Goal: Task Accomplishment & Management: Use online tool/utility

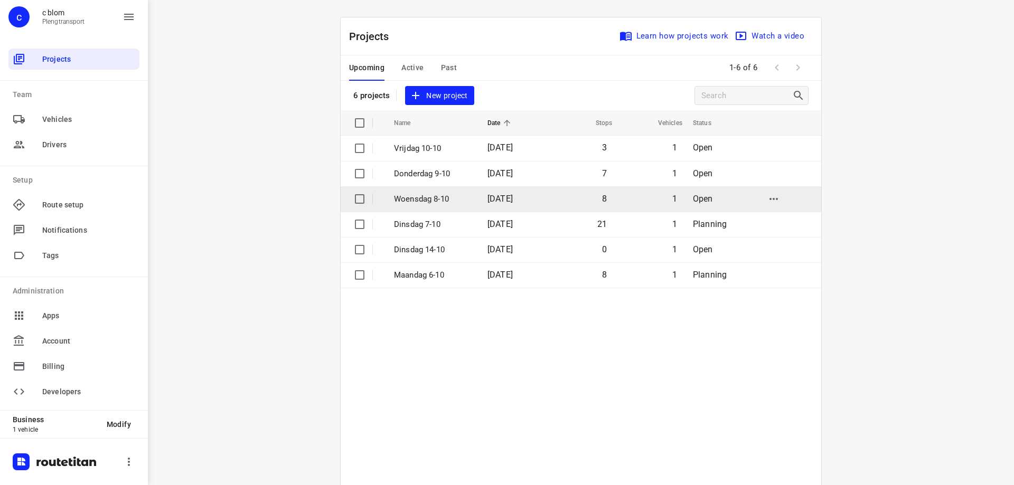
click at [494, 201] on span "[DATE]" at bounding box center [499, 199] width 25 height 10
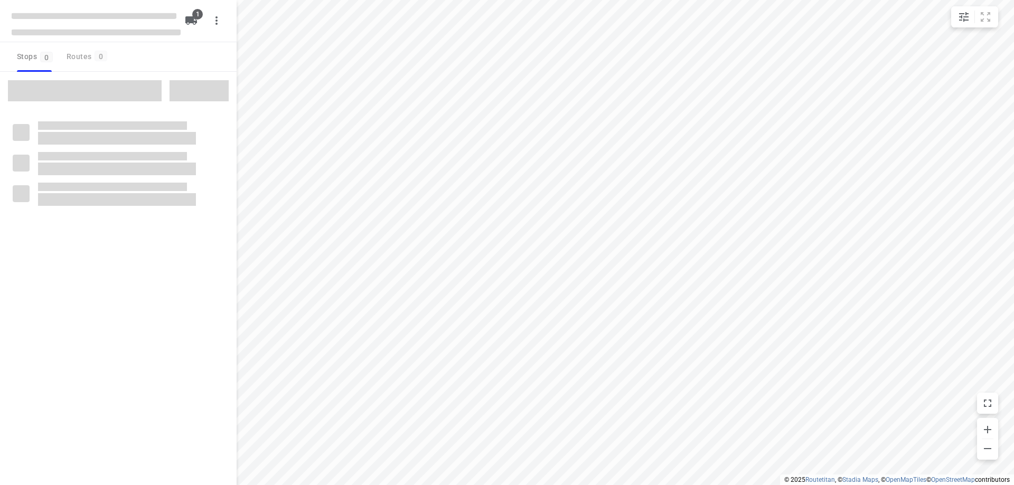
type input "distance"
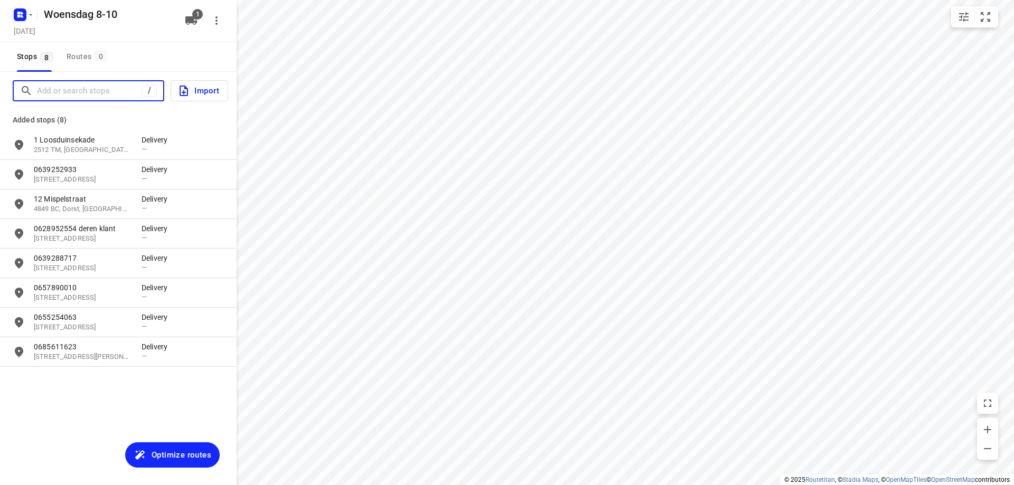
click at [118, 88] on input "Add or search stops" at bounding box center [89, 91] width 105 height 16
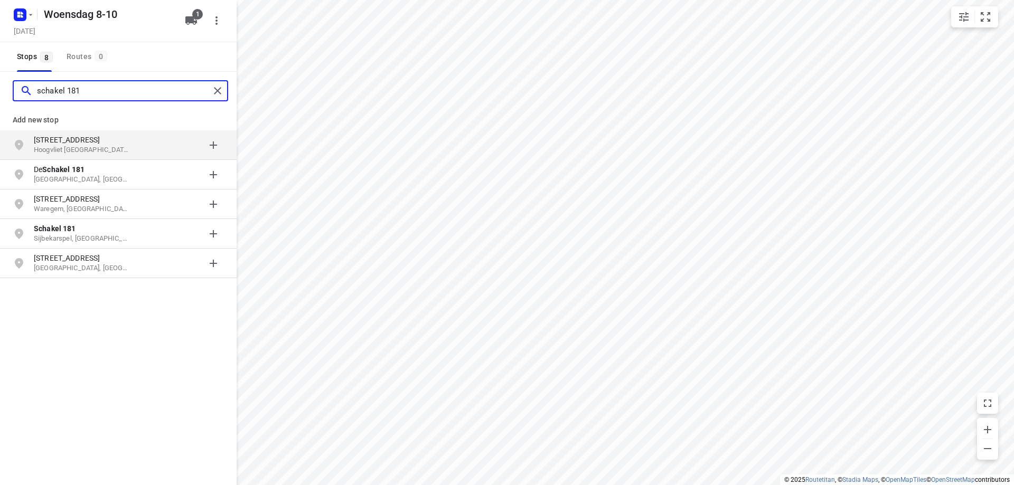
type input "schakel 181"
click at [121, 143] on p "[STREET_ADDRESS]" at bounding box center [82, 140] width 97 height 11
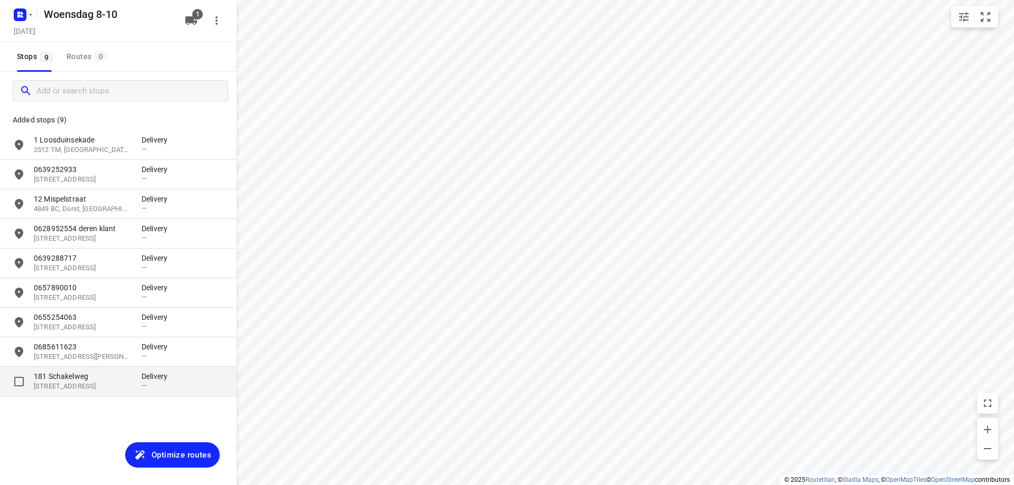
click at [111, 378] on p "181 Schakelweg" at bounding box center [82, 376] width 97 height 11
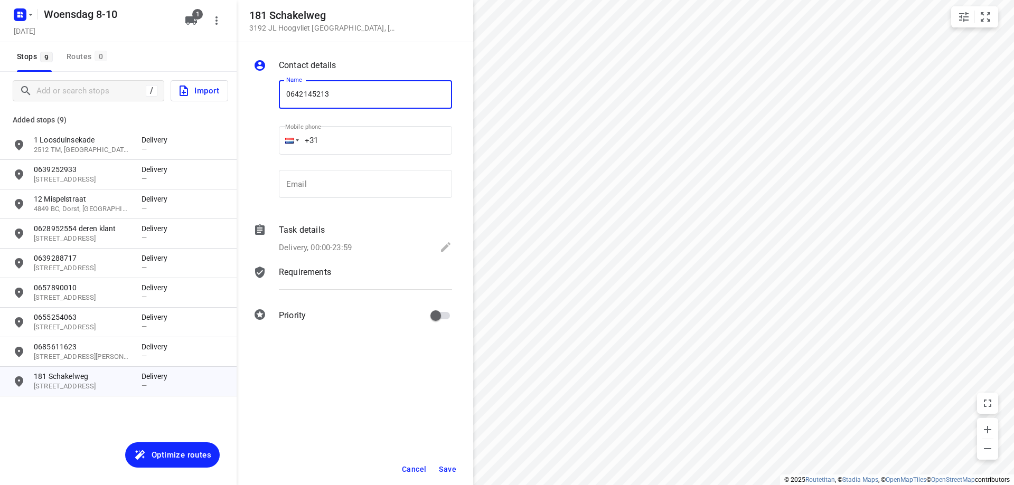
type input "0642145213"
click at [452, 475] on button "Save" at bounding box center [448, 469] width 26 height 19
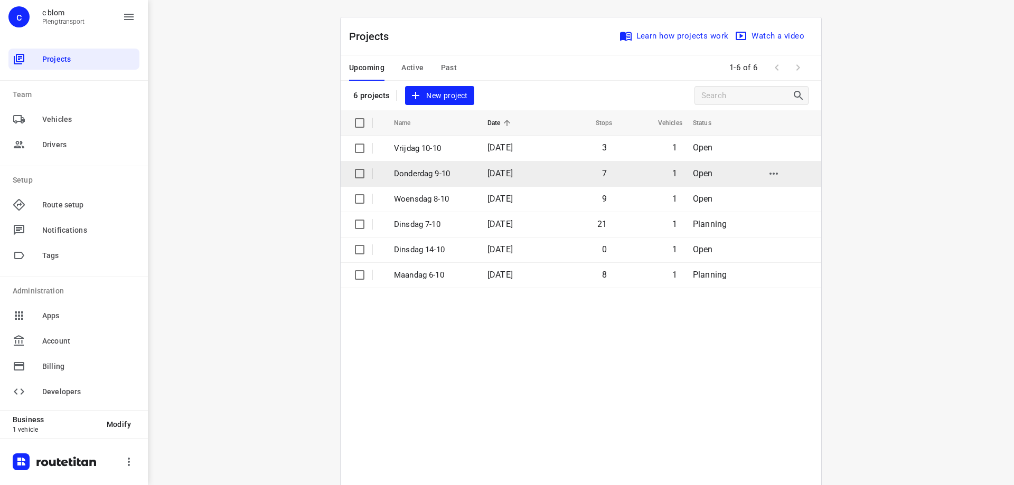
click at [488, 180] on td "[DATE]" at bounding box center [513, 173] width 68 height 25
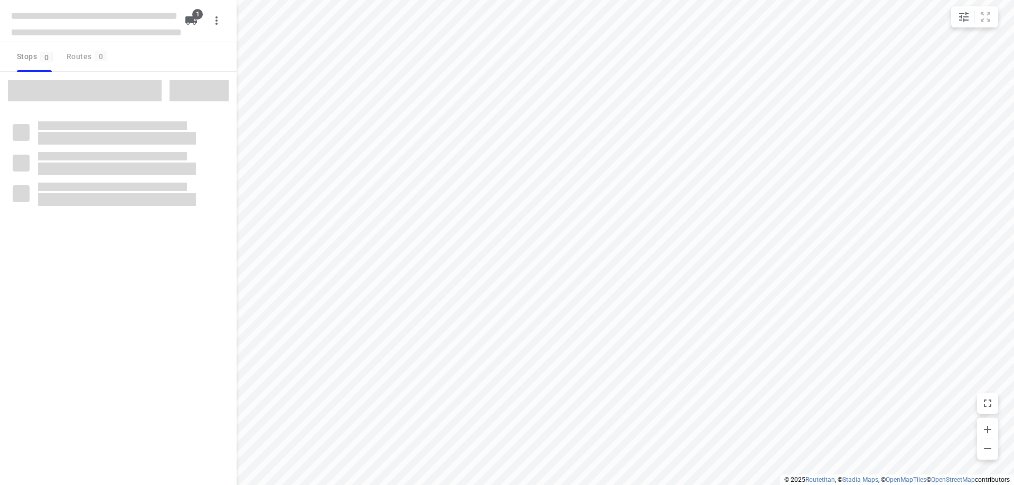
type input "distance"
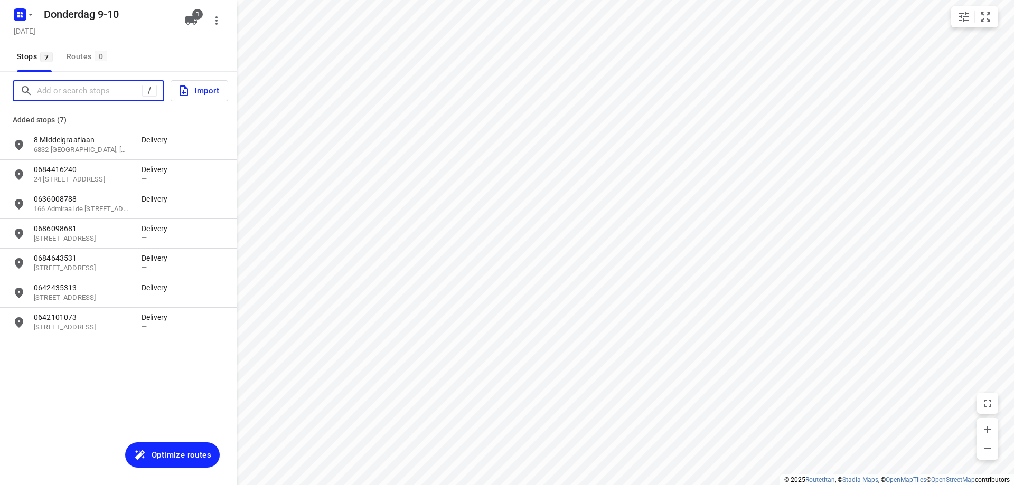
click at [38, 90] on input "Add or search stops" at bounding box center [89, 91] width 105 height 16
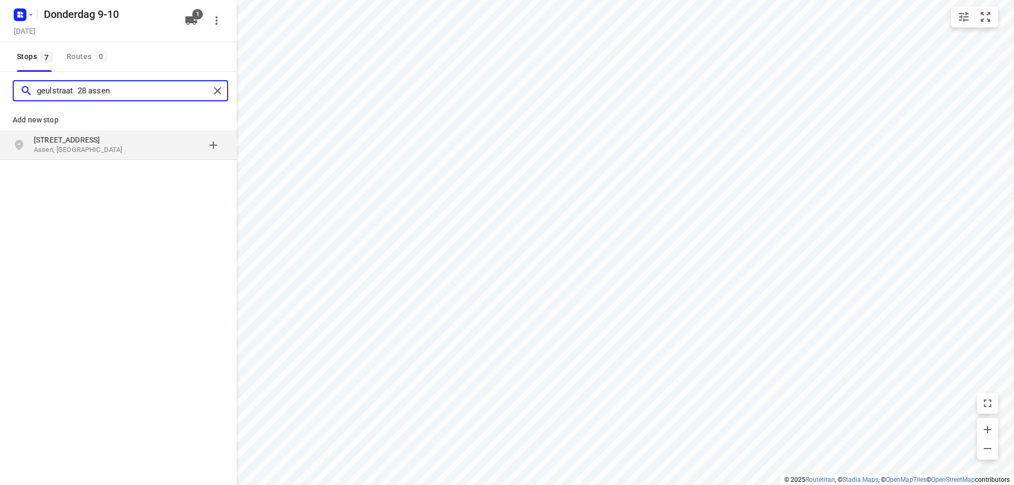
type input "geulstraat 28 assen"
click at [66, 147] on p "Assen, [GEOGRAPHIC_DATA]" at bounding box center [82, 150] width 97 height 10
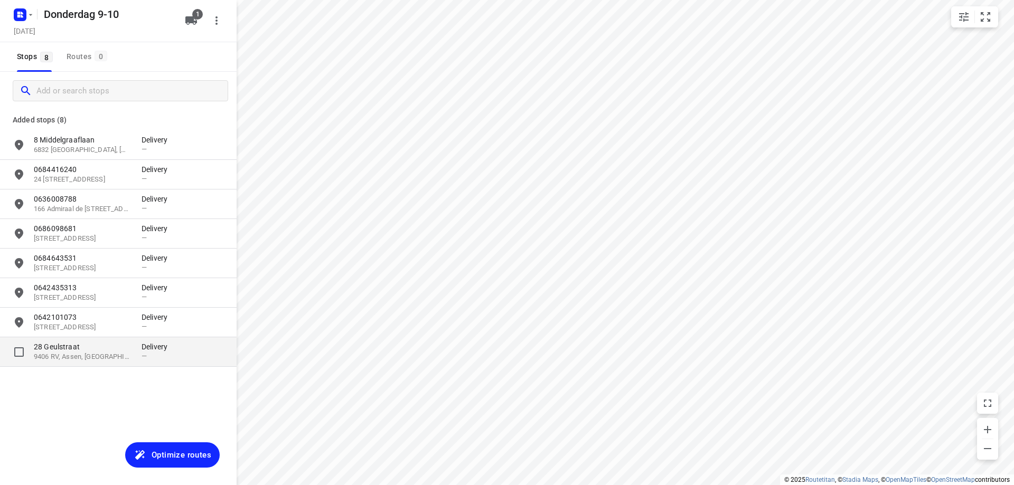
click at [115, 363] on div "[STREET_ADDRESS] Delivery —" at bounding box center [118, 352] width 237 height 30
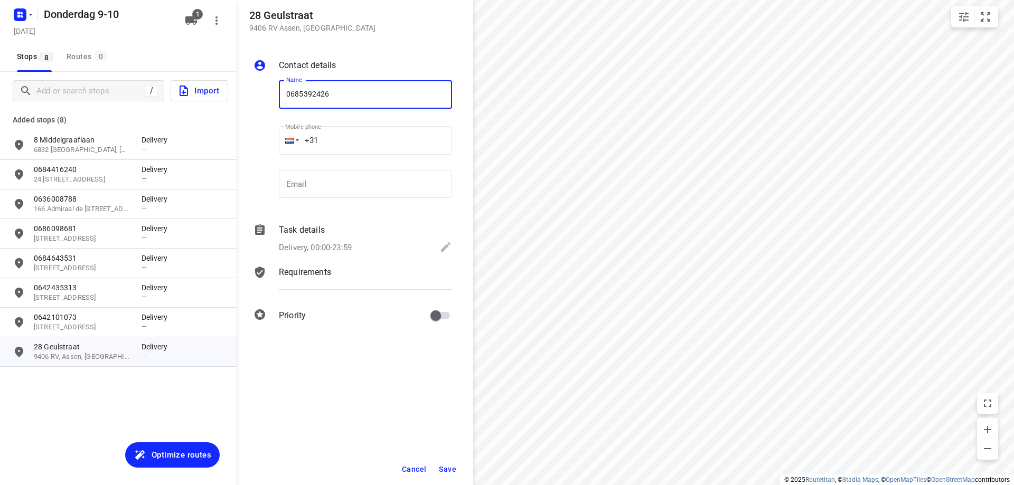
type input "0685392426"
click at [454, 465] on span "Save" at bounding box center [447, 469] width 17 height 8
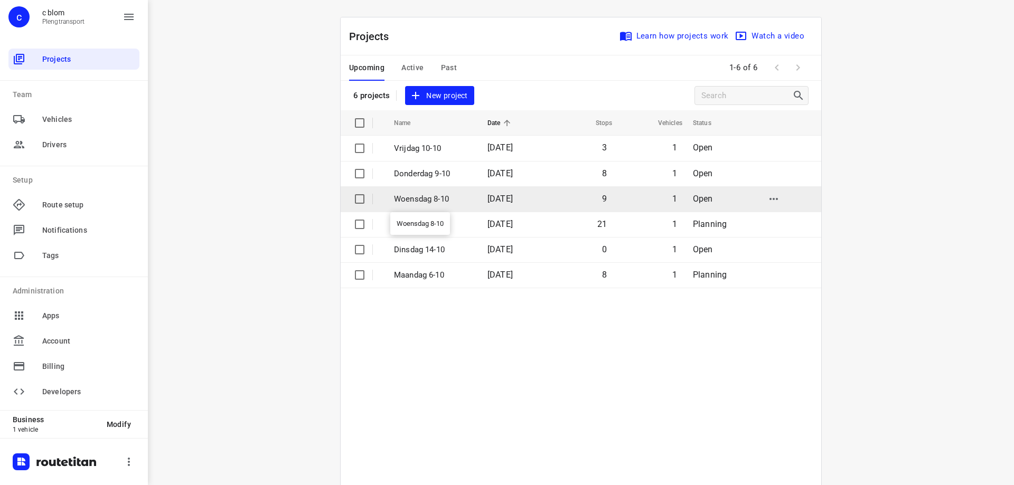
click at [457, 196] on p "Woensdag 8-10" at bounding box center [433, 199] width 78 height 12
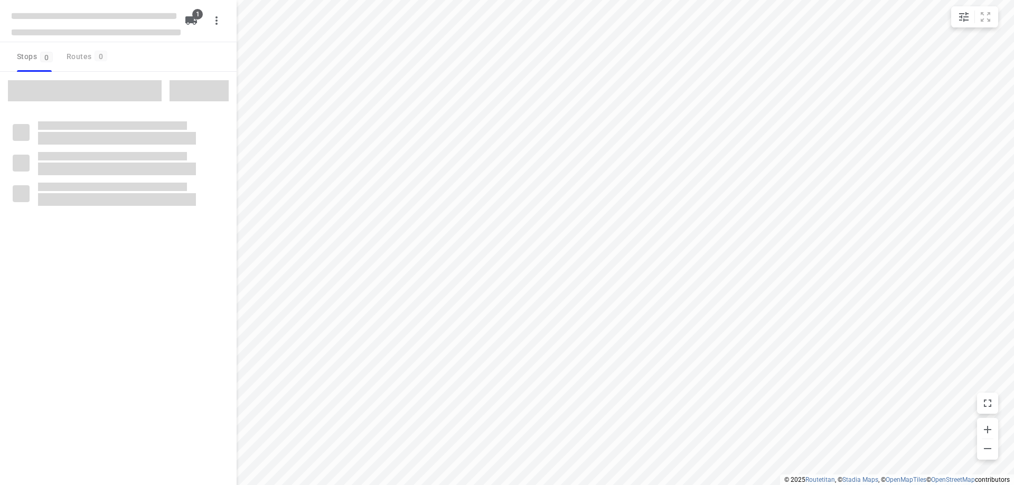
type input "distance"
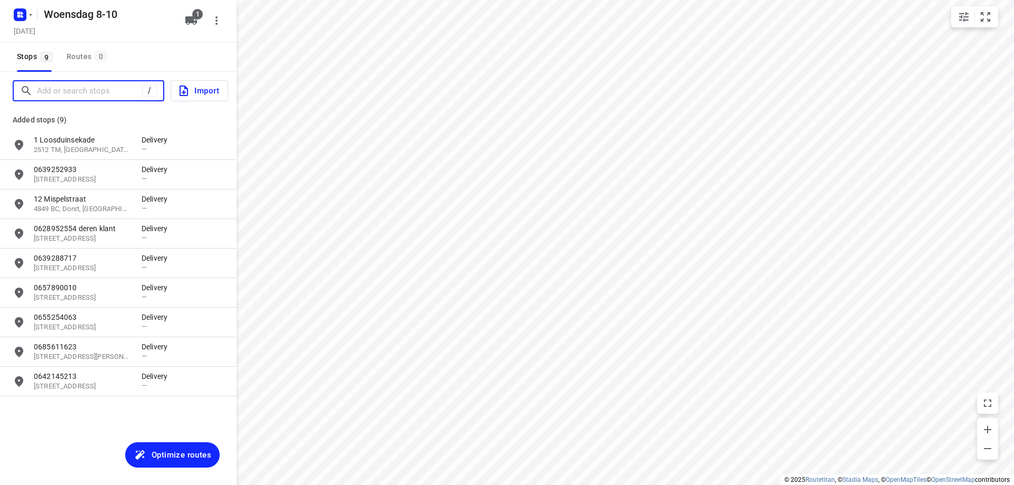
click at [108, 88] on input "Add or search stops" at bounding box center [89, 91] width 105 height 16
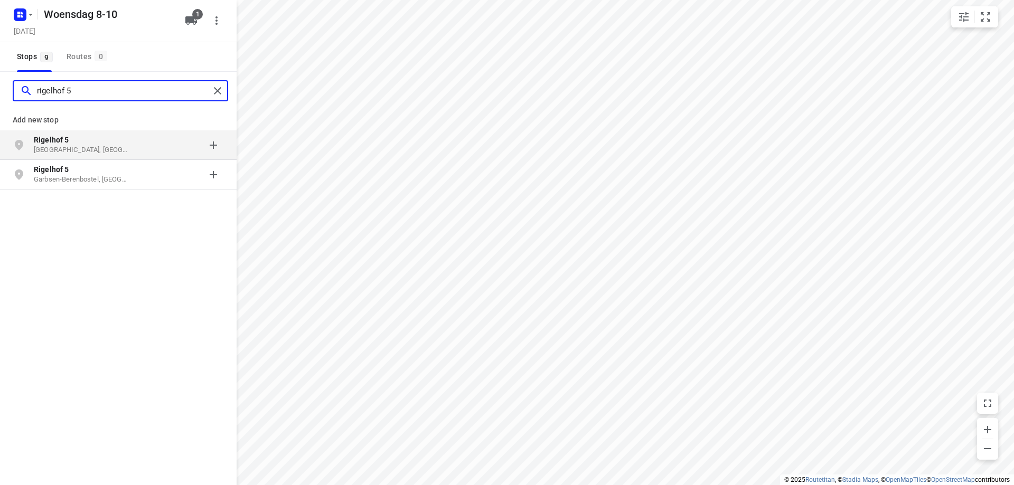
type input "rigelhof 5"
click at [97, 146] on p "[GEOGRAPHIC_DATA], [GEOGRAPHIC_DATA]" at bounding box center [82, 150] width 97 height 10
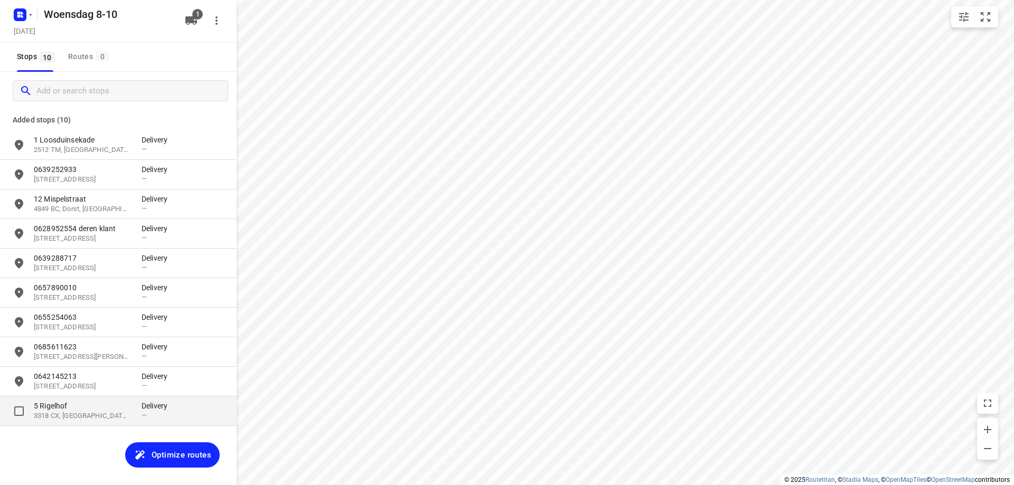
click at [85, 414] on p "3318 CX, [GEOGRAPHIC_DATA], [GEOGRAPHIC_DATA]" at bounding box center [82, 416] width 97 height 10
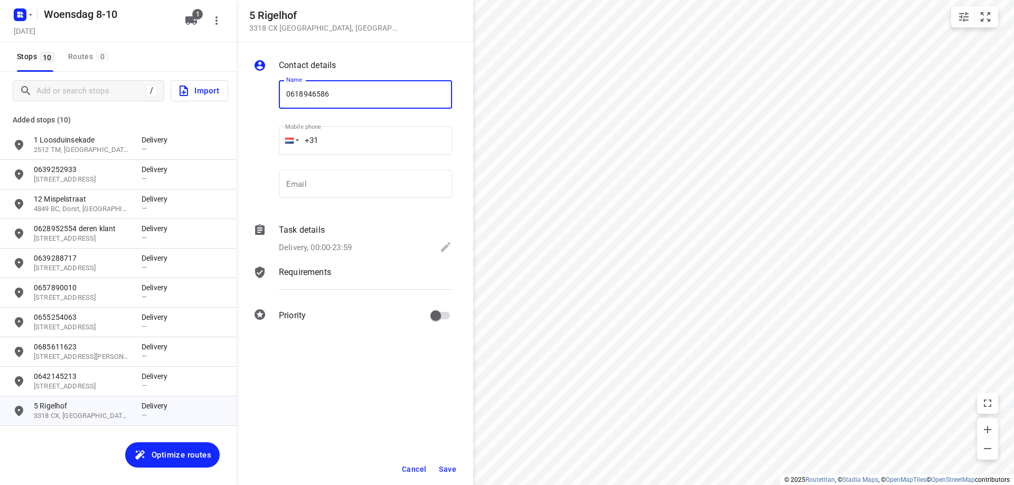
type input "0618946586"
click at [451, 463] on button "Save" at bounding box center [448, 469] width 26 height 19
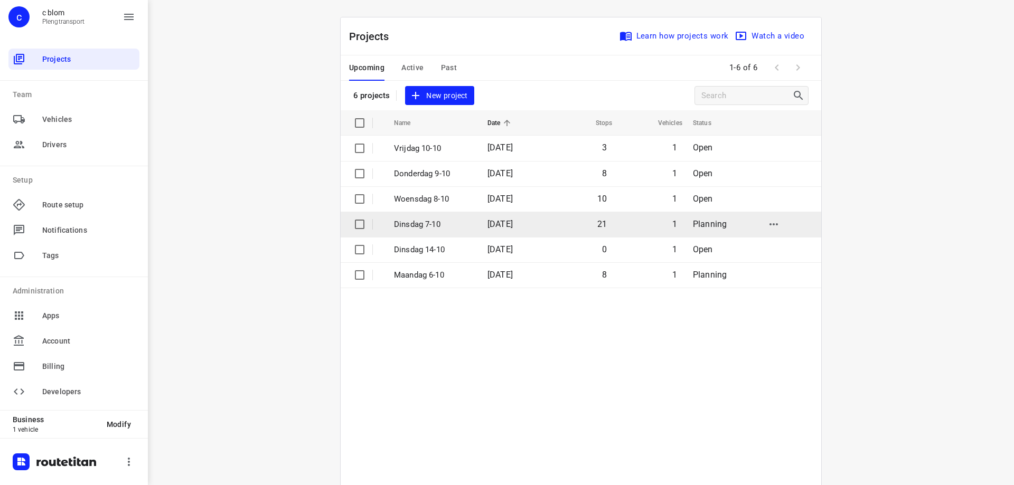
click at [479, 232] on td "[DATE]" at bounding box center [513, 224] width 68 height 25
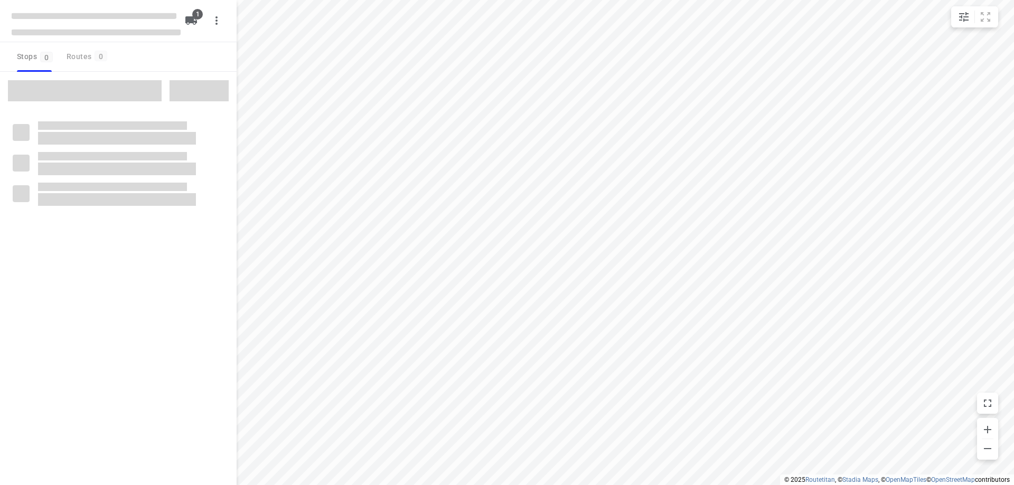
type input "distance"
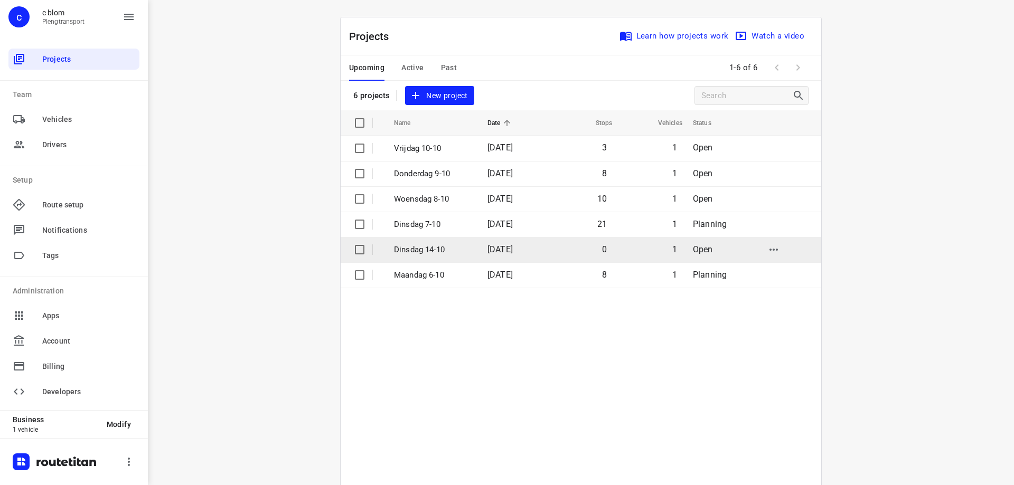
click at [427, 245] on p "Dinsdag 14-10" at bounding box center [433, 250] width 78 height 12
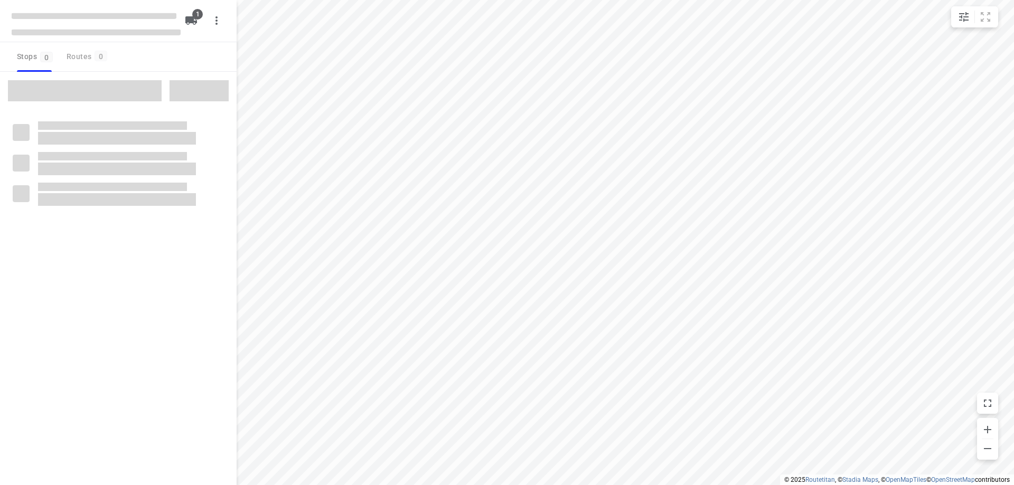
type input "distance"
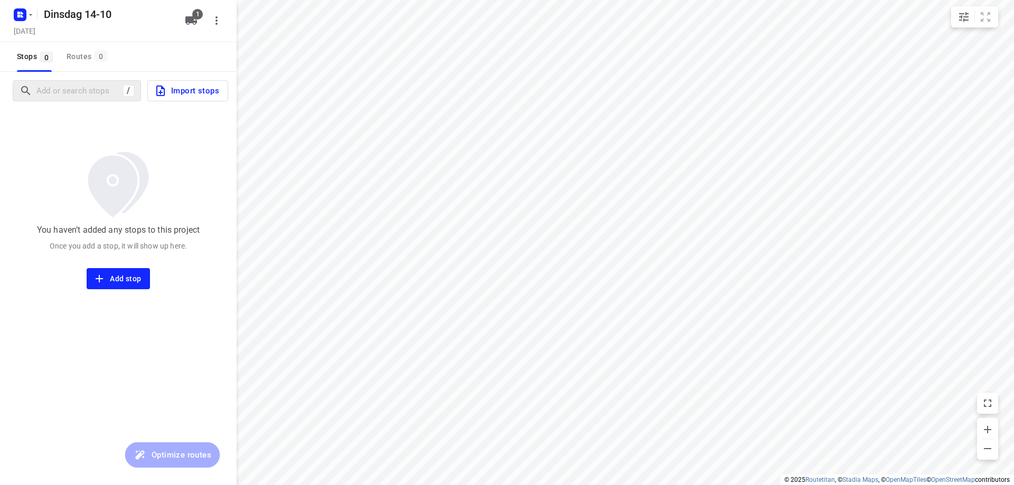
click at [104, 99] on div "/" at bounding box center [77, 90] width 128 height 21
click at [106, 94] on input "Add or search stops" at bounding box center [78, 91] width 83 height 16
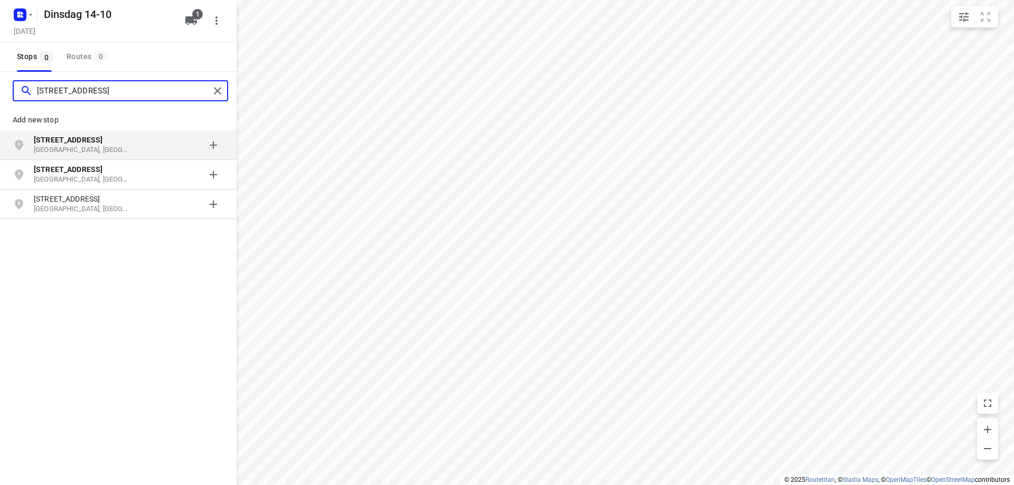
type input "[STREET_ADDRESS]"
click at [69, 141] on b "[STREET_ADDRESS]" at bounding box center [68, 140] width 69 height 8
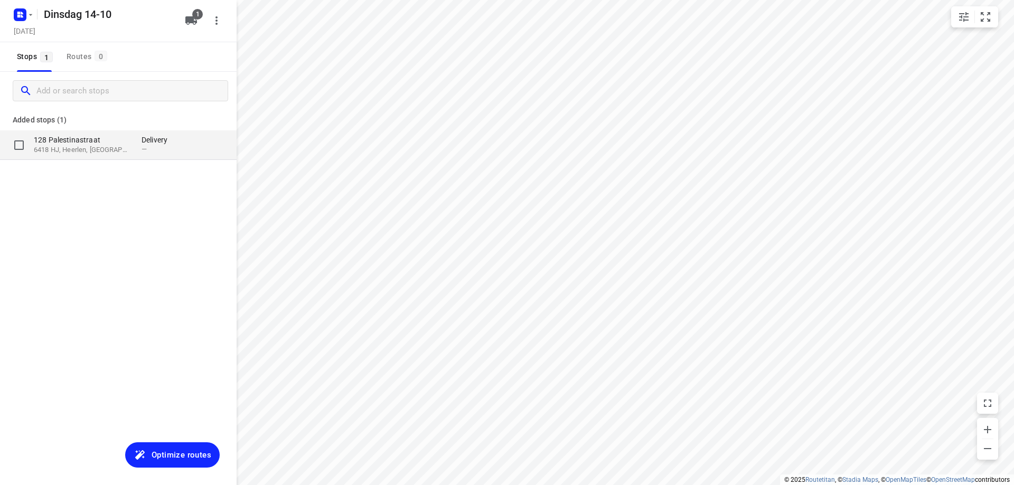
click at [76, 138] on p "128 Palestinastraat" at bounding box center [82, 140] width 97 height 11
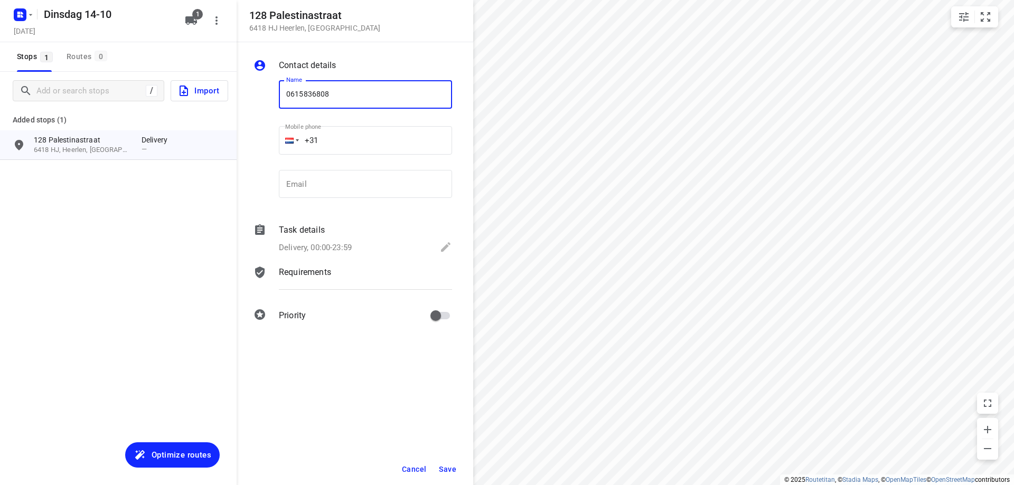
type input "0615836808"
click at [452, 472] on span "Save" at bounding box center [447, 469] width 17 height 8
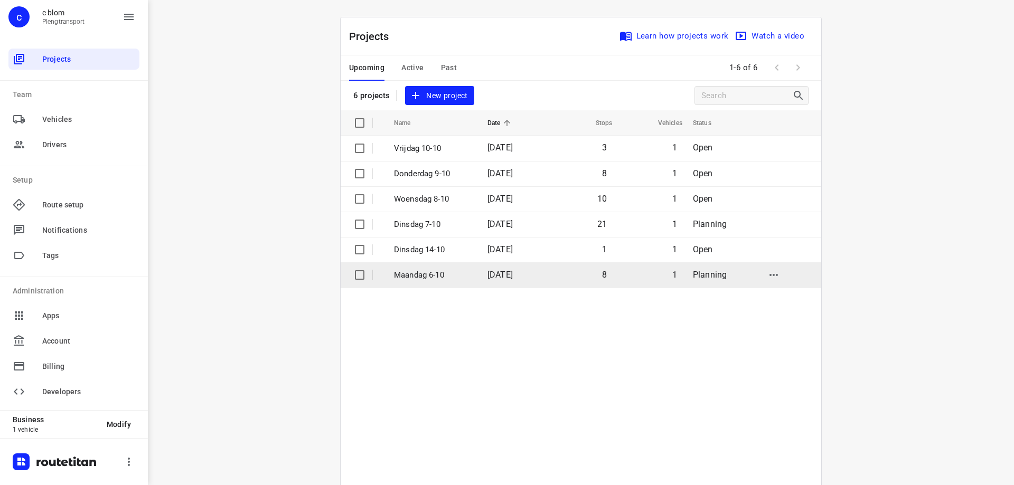
click at [470, 279] on td "Maandag 6-10" at bounding box center [431, 274] width 96 height 25
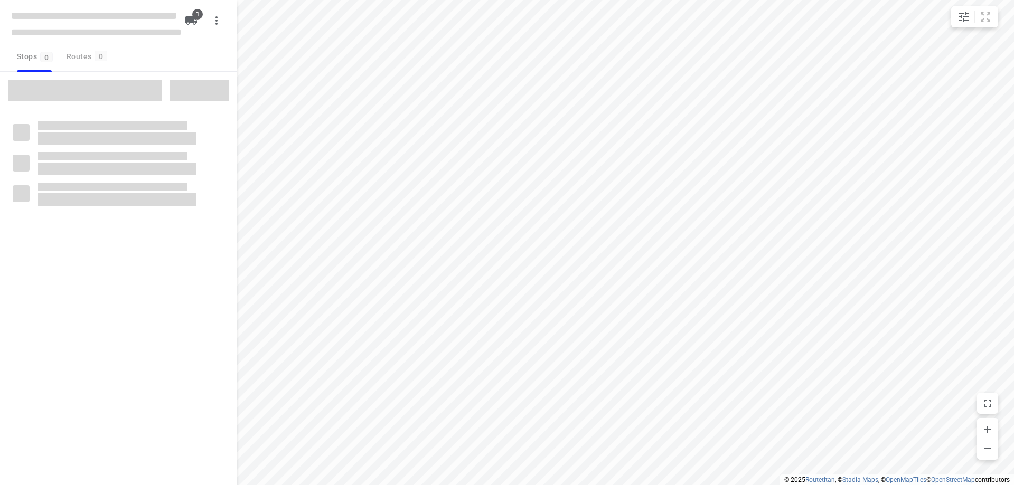
type input "distance"
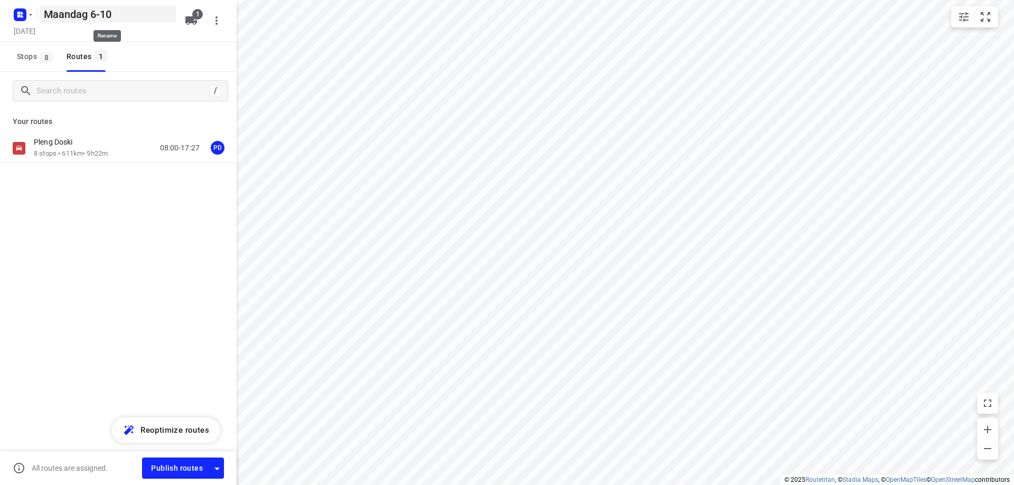
click at [67, 11] on h5 "Maandag 6-10" at bounding box center [108, 14] width 137 height 17
click at [67, 11] on input "Maandag 6-10" at bounding box center [108, 14] width 137 height 17
type input "Maandag 6-10"
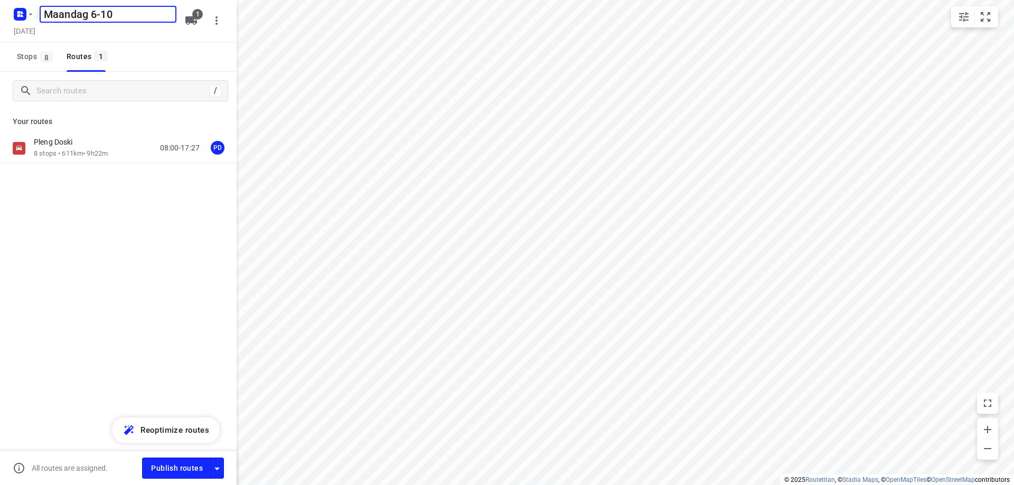
click at [103, 14] on input "Maandag 6-10" at bounding box center [108, 14] width 137 height 17
click at [103, 12] on input "Maandag 6-10" at bounding box center [108, 14] width 137 height 17
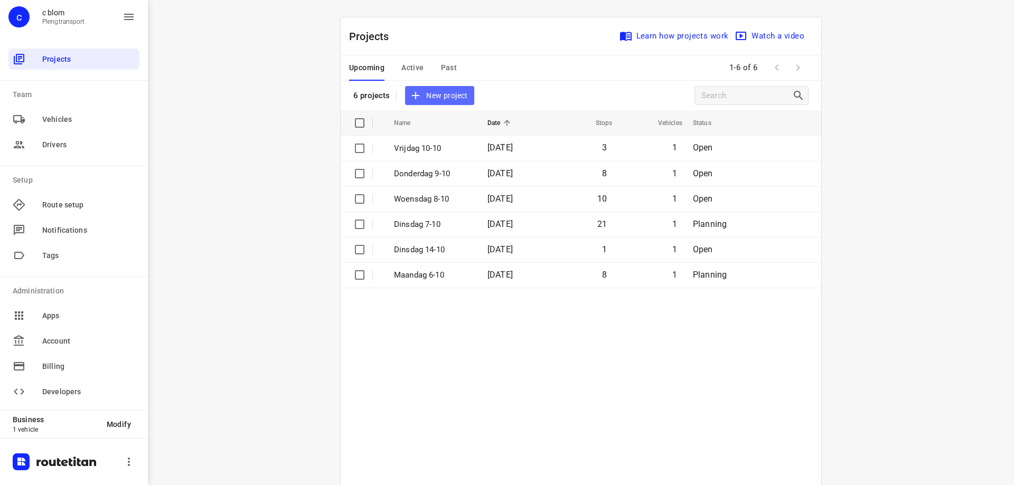
click at [433, 98] on span "New project" at bounding box center [439, 95] width 56 height 13
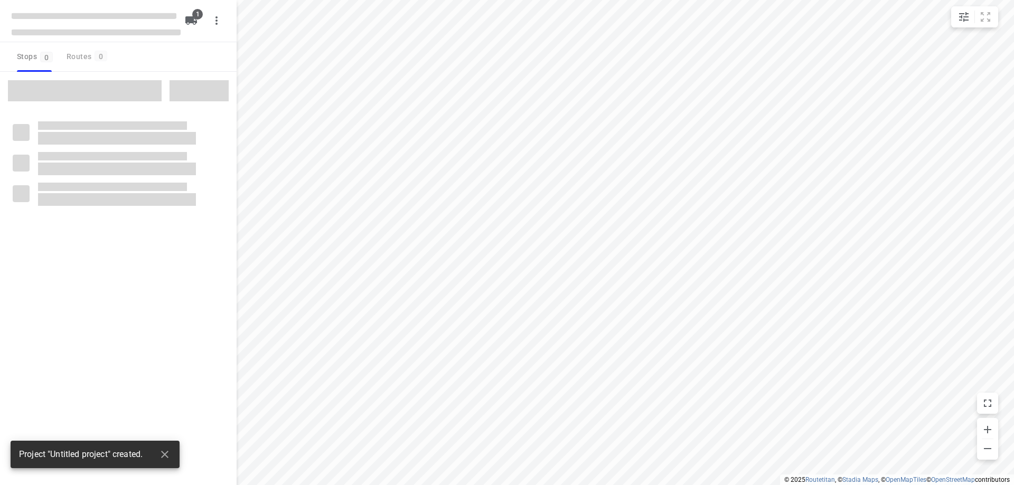
type input "distance"
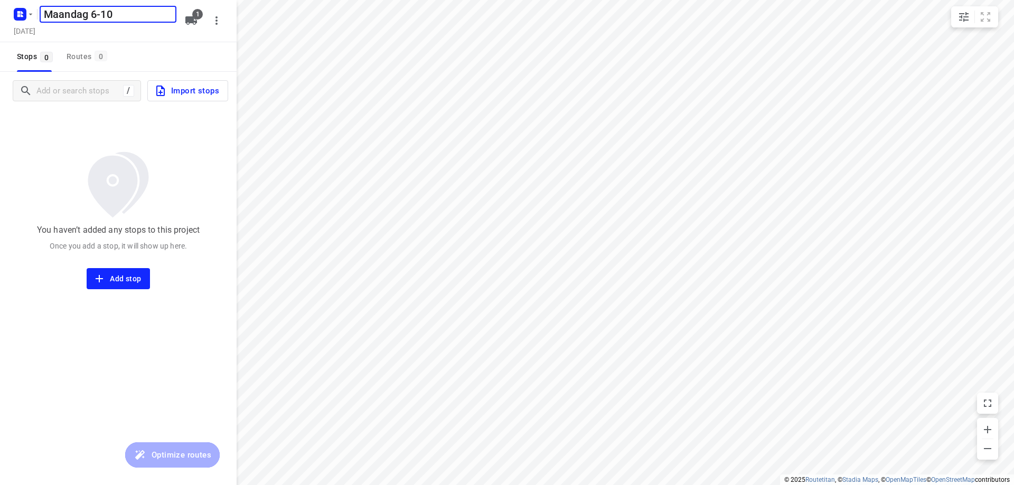
drag, startPoint x: 96, startPoint y: 11, endPoint x: 91, endPoint y: 13, distance: 5.5
click at [91, 13] on input "Maandag 6-10" at bounding box center [108, 14] width 137 height 17
type input "[DATE]"
click at [18, 143] on div "You haven’t added any stops to this project Once you add a stop, it will show u…" at bounding box center [118, 200] width 237 height 180
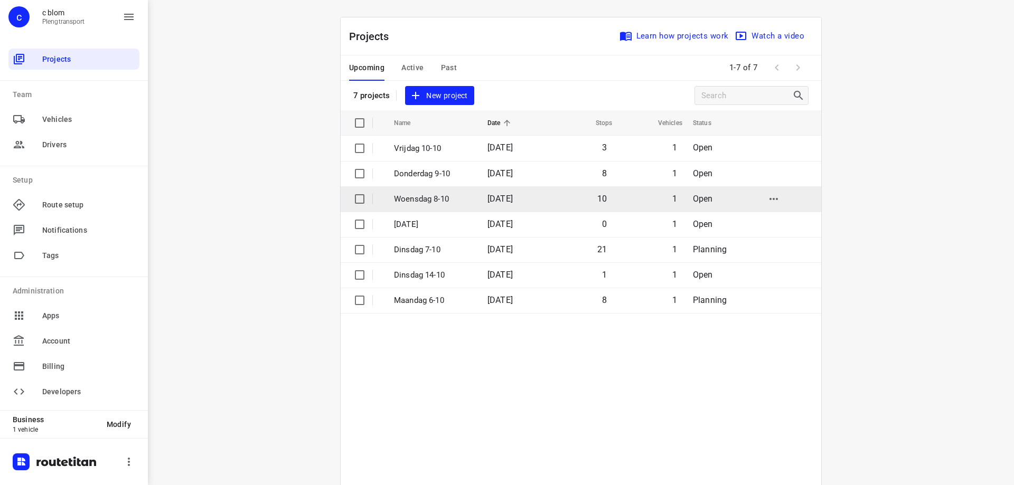
click at [429, 198] on p "Woensdag 8-10" at bounding box center [433, 199] width 78 height 12
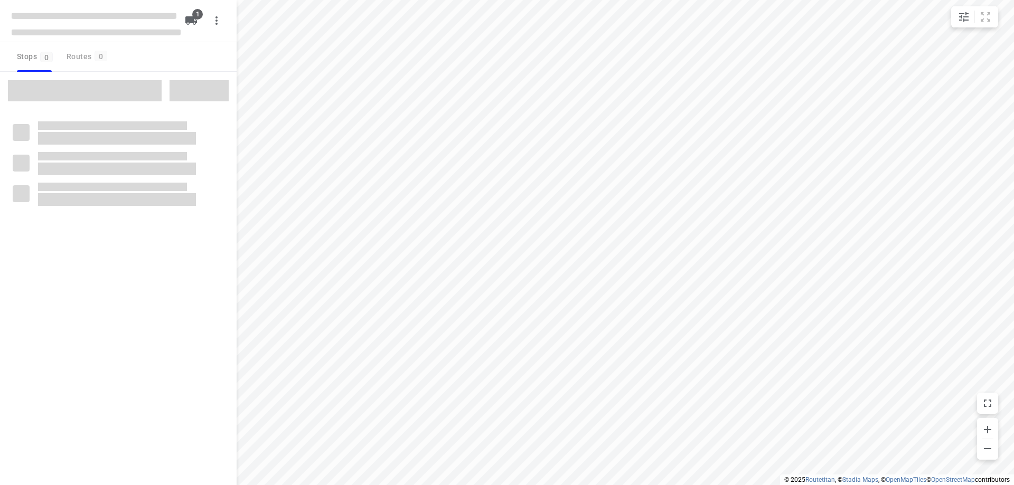
type input "distance"
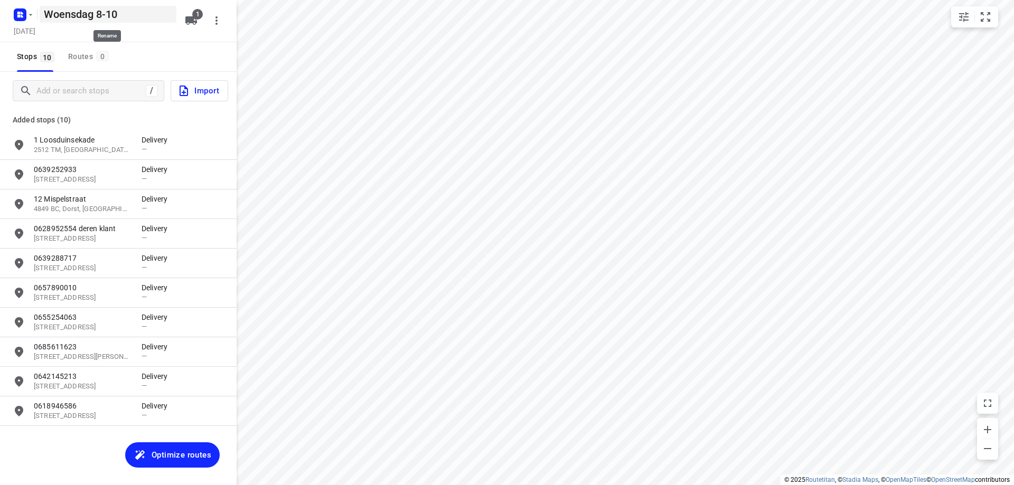
click at [89, 15] on h5 "Woensdag 8-10" at bounding box center [108, 14] width 137 height 17
drag, startPoint x: 139, startPoint y: 16, endPoint x: 40, endPoint y: 8, distance: 100.2
click at [40, 8] on input "Woensdag 8-10" at bounding box center [108, 14] width 137 height 17
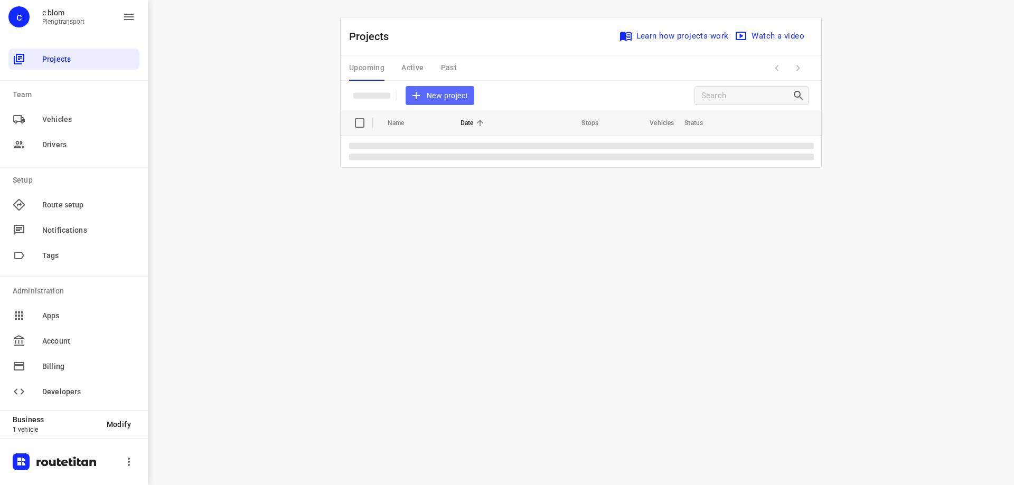
click at [432, 89] on span "New project" at bounding box center [440, 95] width 56 height 13
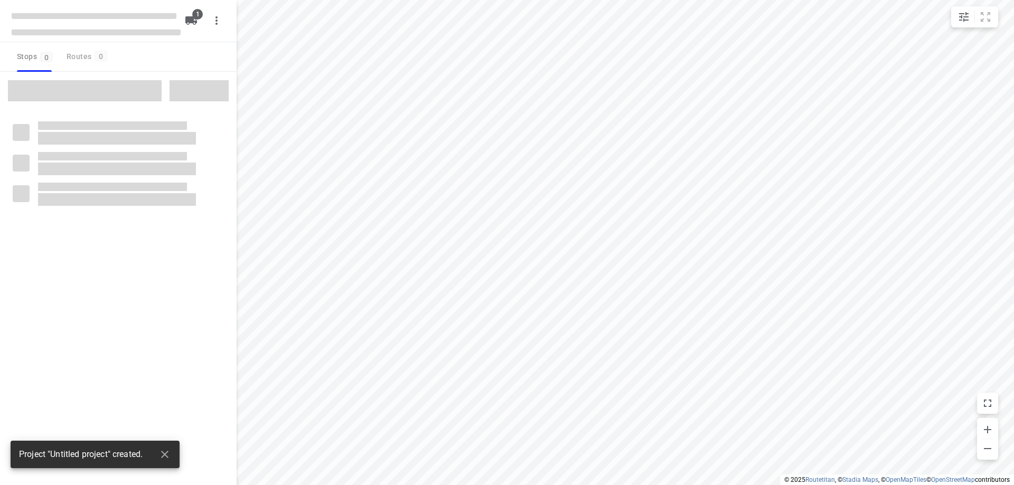
type input "distance"
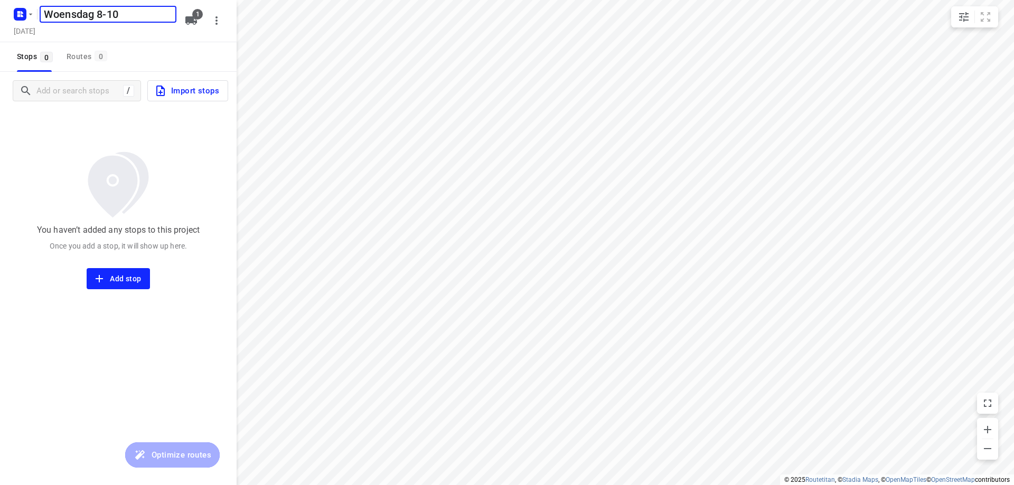
drag, startPoint x: 96, startPoint y: 15, endPoint x: 101, endPoint y: 17, distance: 5.9
click at [101, 17] on input "Woensdag 8-10" at bounding box center [108, 14] width 137 height 17
type input "[DATE]"
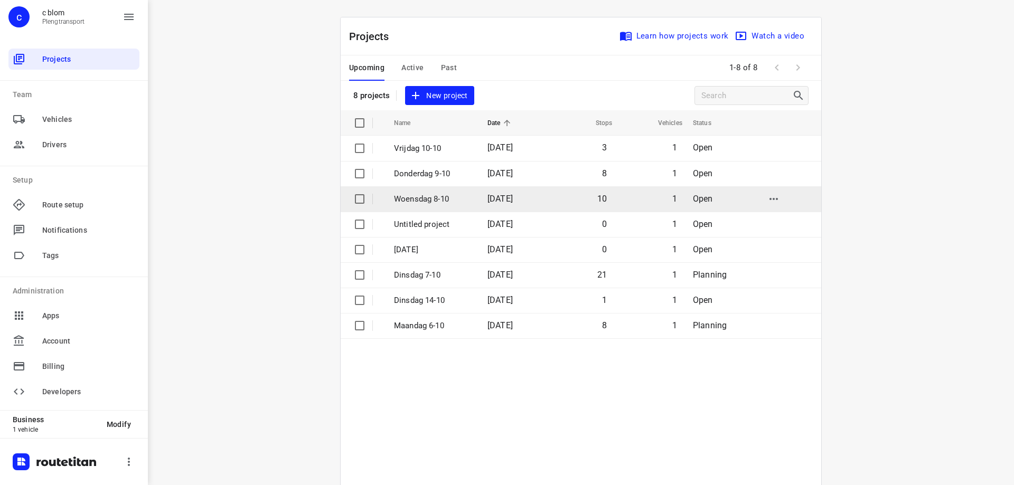
click at [507, 198] on span "[DATE]" at bounding box center [499, 199] width 25 height 10
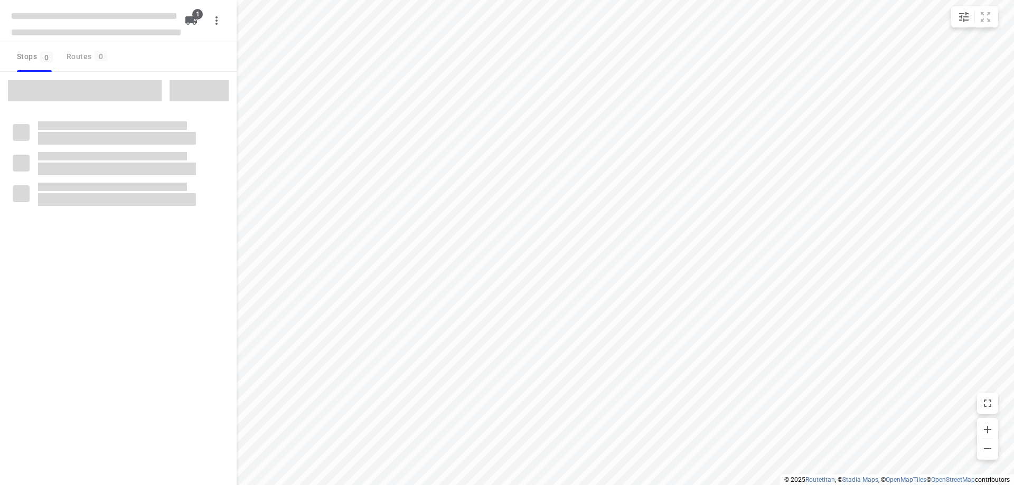
type input "distance"
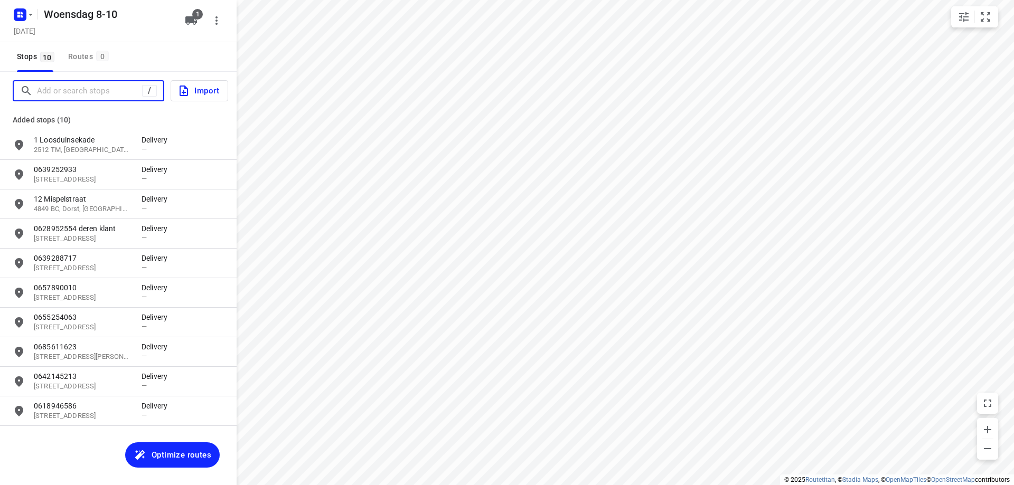
click at [107, 85] on input "Add or search stops" at bounding box center [89, 91] width 105 height 16
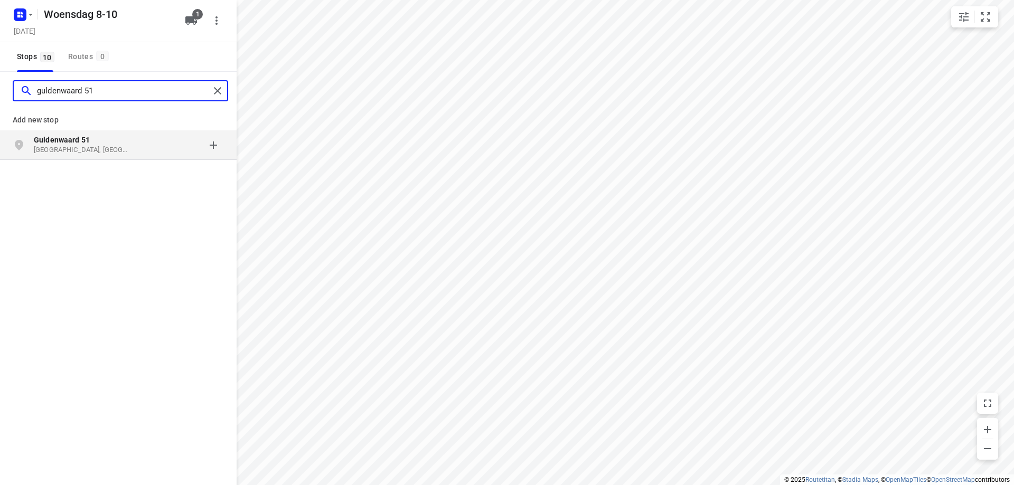
type input "guldenwaard 51"
click at [88, 150] on p "[GEOGRAPHIC_DATA], [GEOGRAPHIC_DATA]" at bounding box center [82, 150] width 97 height 10
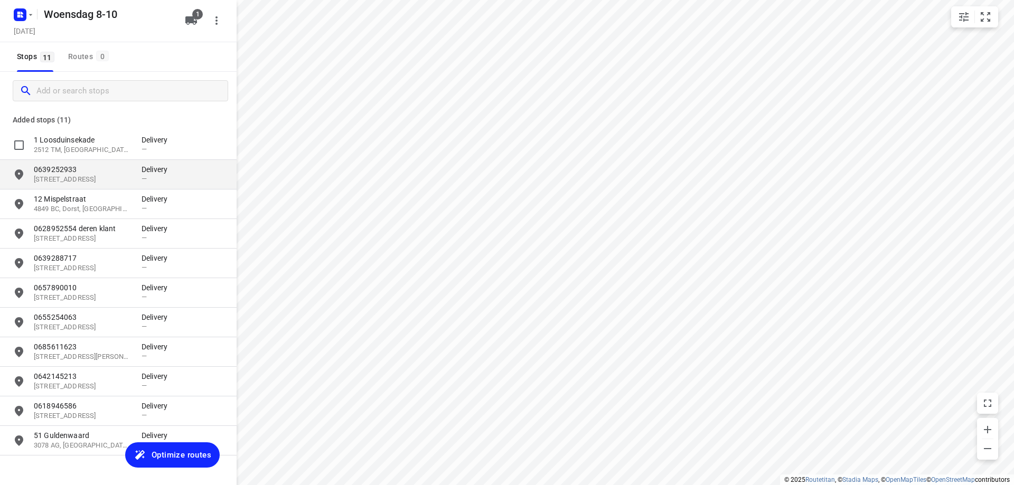
drag, startPoint x: 88, startPoint y: 153, endPoint x: 175, endPoint y: 174, distance: 90.2
click at [175, 174] on div "Added stops (11) 1 [STREET_ADDRESS], [GEOGRAPHIC_DATA] Delivery — 0639252933 10…" at bounding box center [118, 279] width 237 height 356
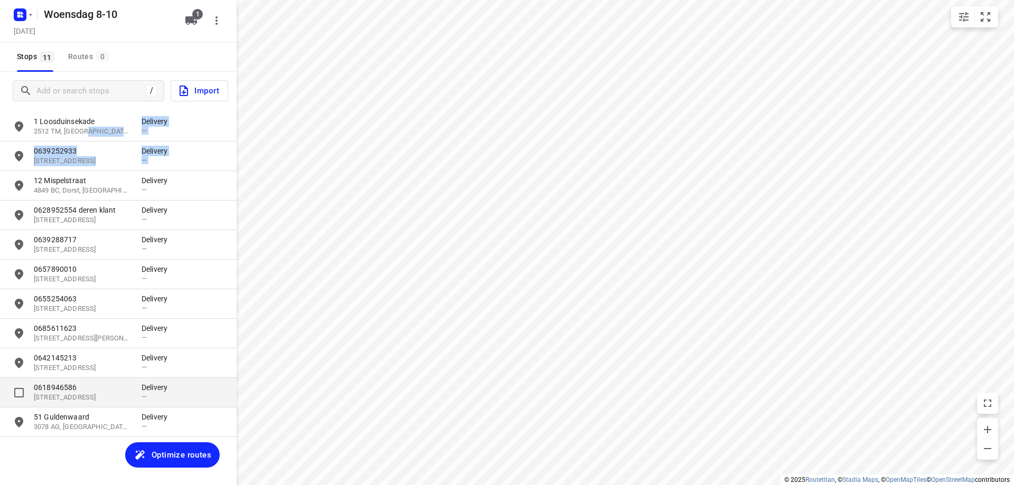
scroll to position [28, 0]
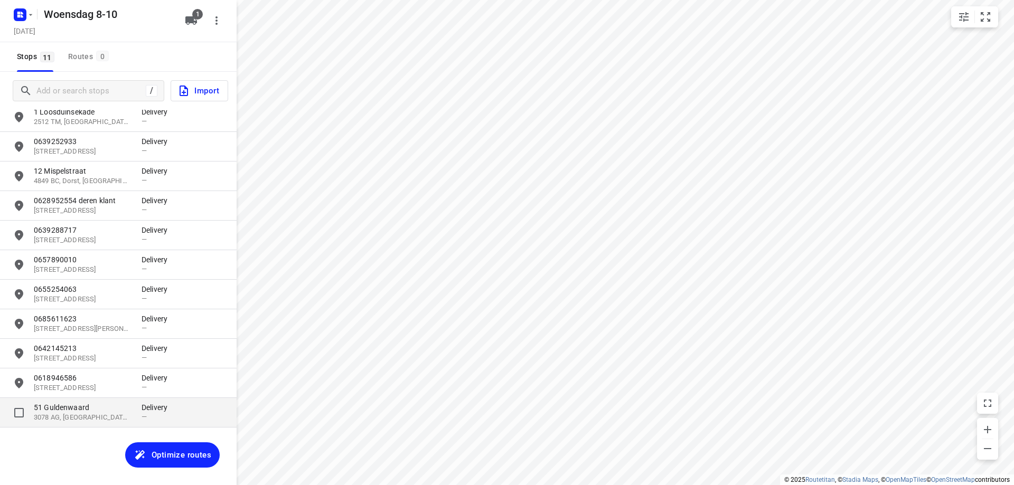
click at [50, 406] on p "51 Guldenwaard" at bounding box center [82, 407] width 97 height 11
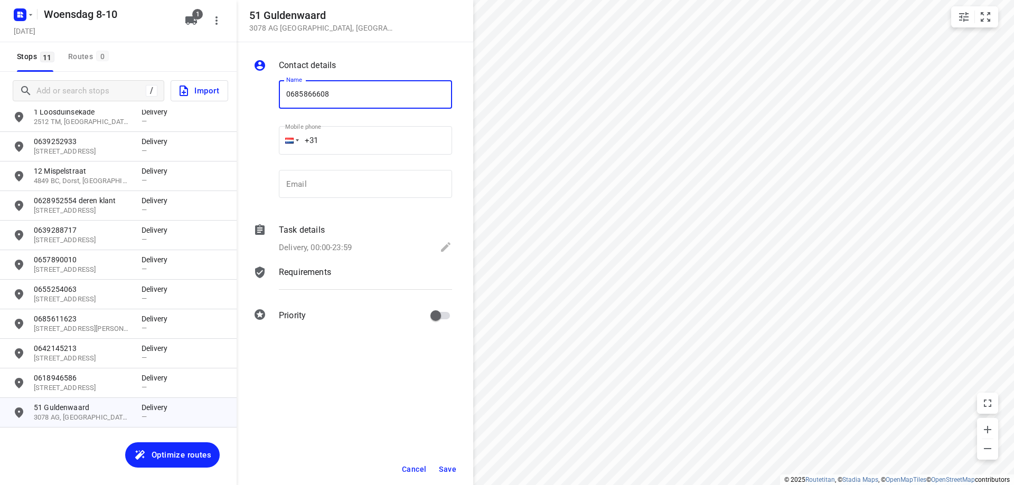
type input "0685866608"
click at [458, 468] on button "Save" at bounding box center [448, 469] width 26 height 19
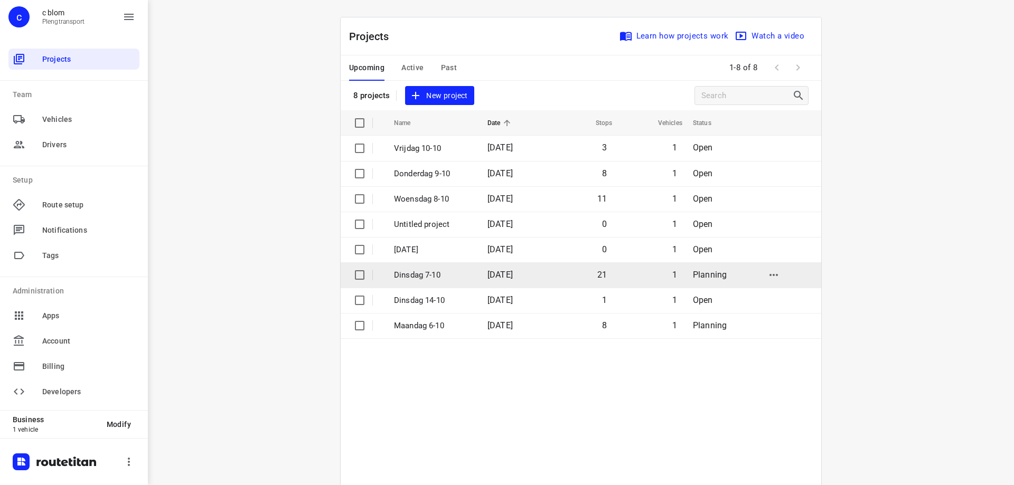
click at [557, 279] on td "21" at bounding box center [581, 274] width 68 height 25
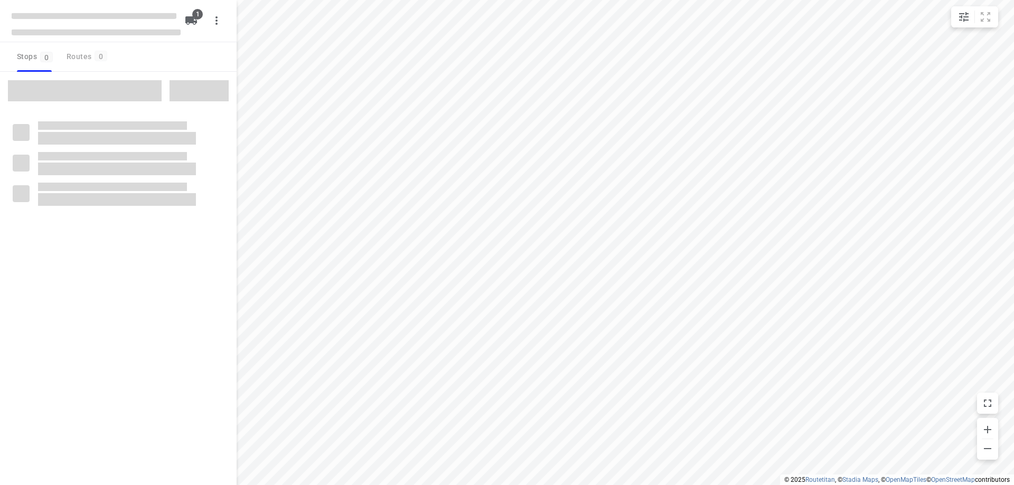
type input "distance"
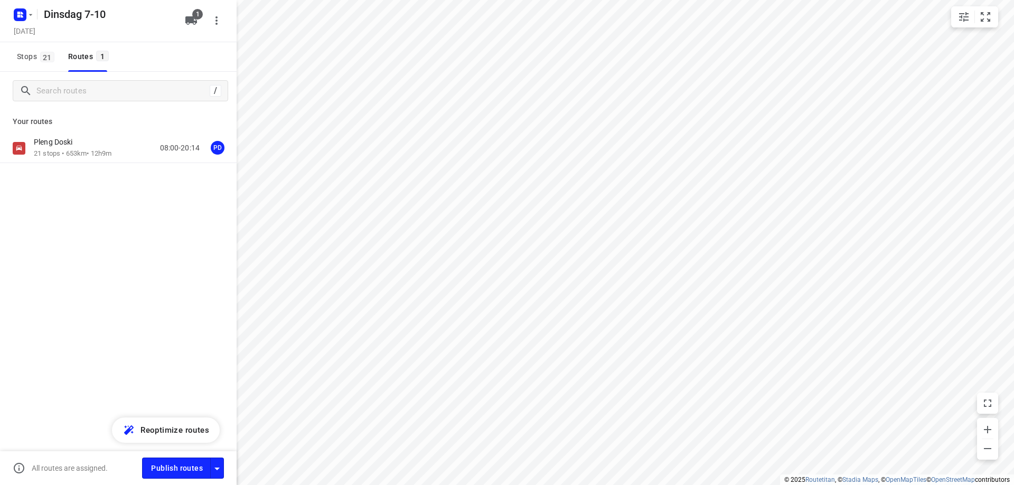
click at [112, 132] on div "Your routes Pleng Doski 21 stops • 653km • 12h9m 08:00-20:14 PD" at bounding box center [118, 173] width 237 height 127
click at [110, 143] on div "Pleng Doski" at bounding box center [73, 143] width 78 height 12
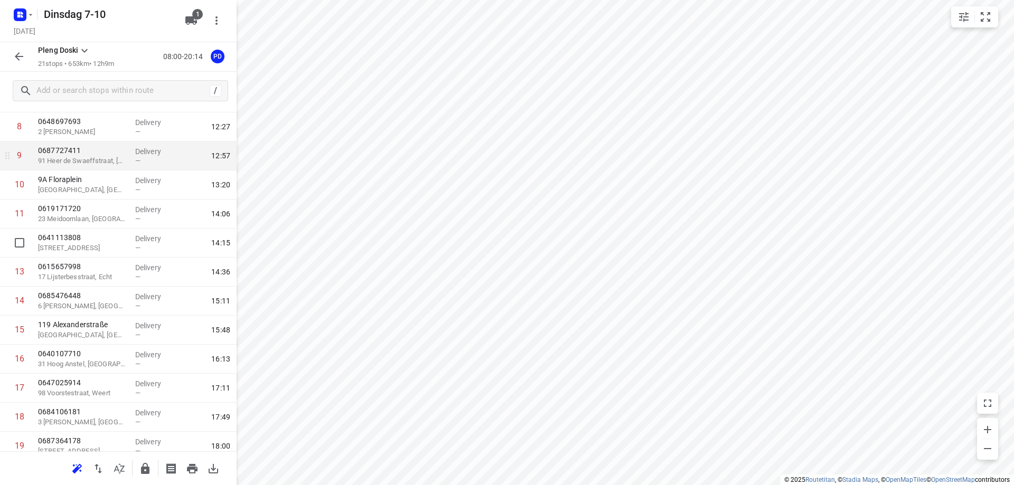
scroll to position [264, 0]
